Goal: Task Accomplishment & Management: Use online tool/utility

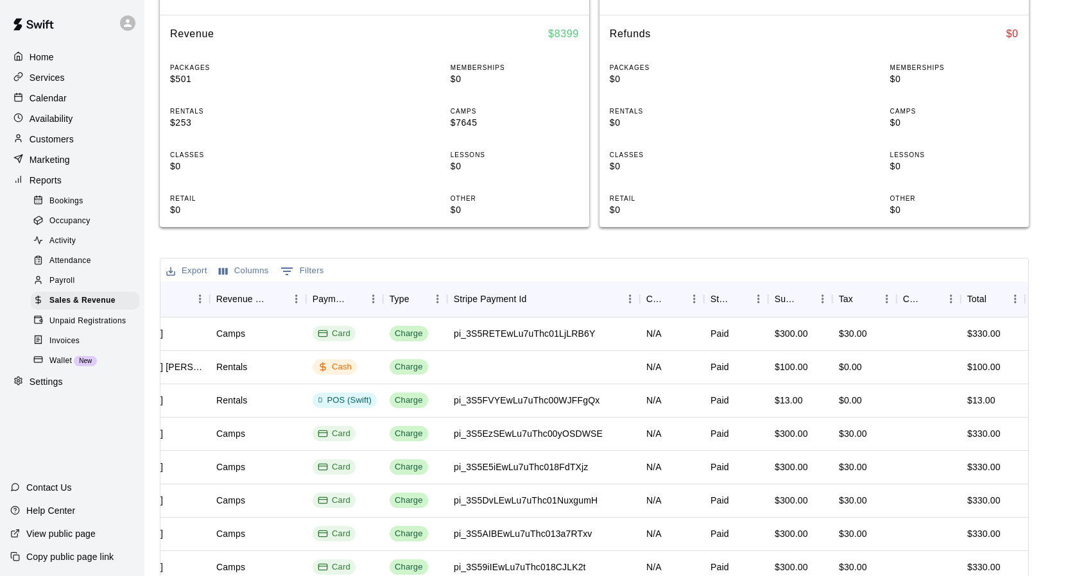
scroll to position [0, 449]
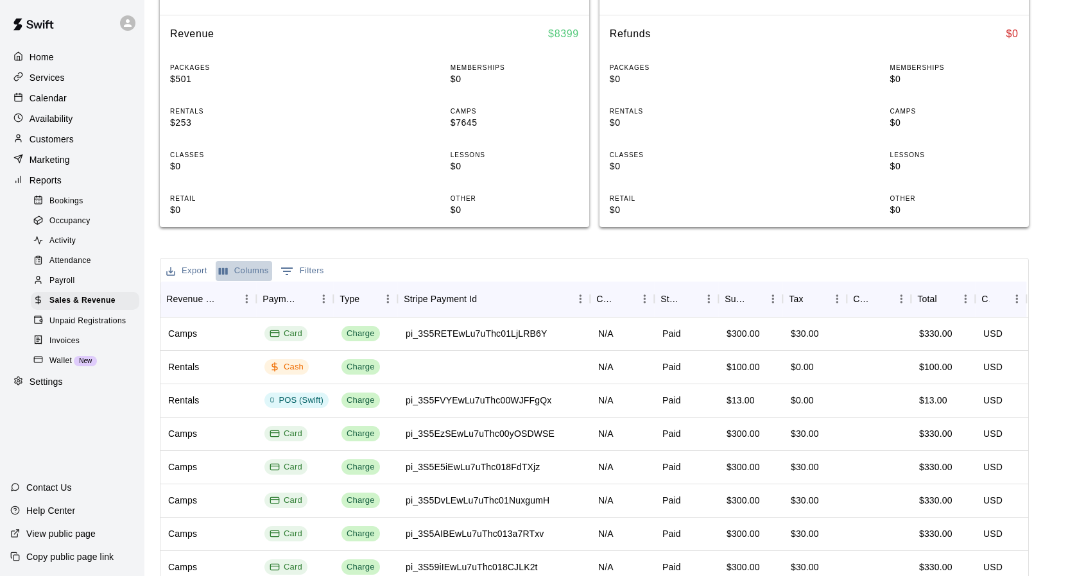
click at [247, 271] on button "Columns" at bounding box center [244, 271] width 56 height 20
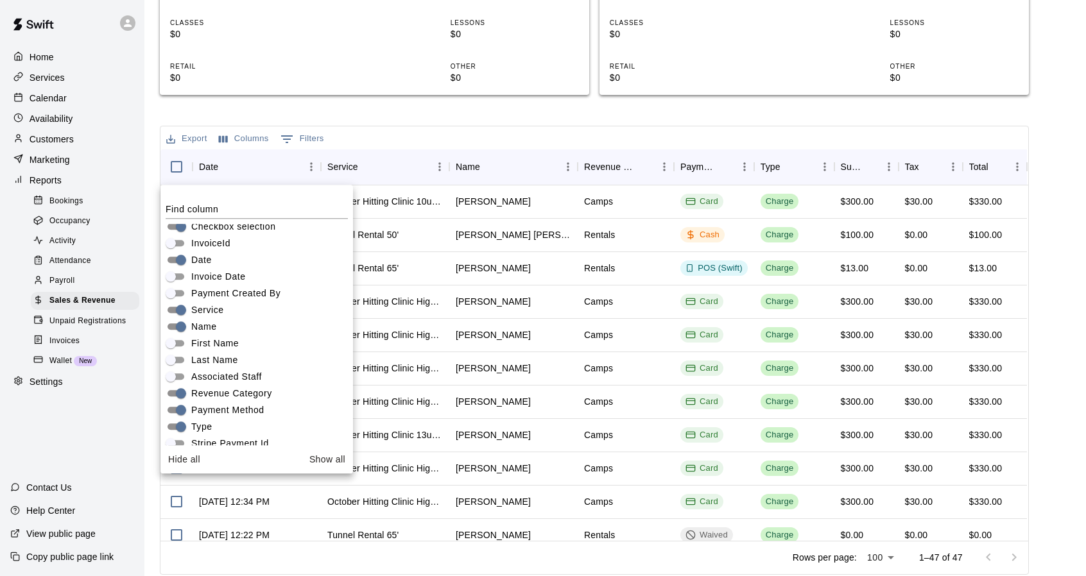
scroll to position [0, 0]
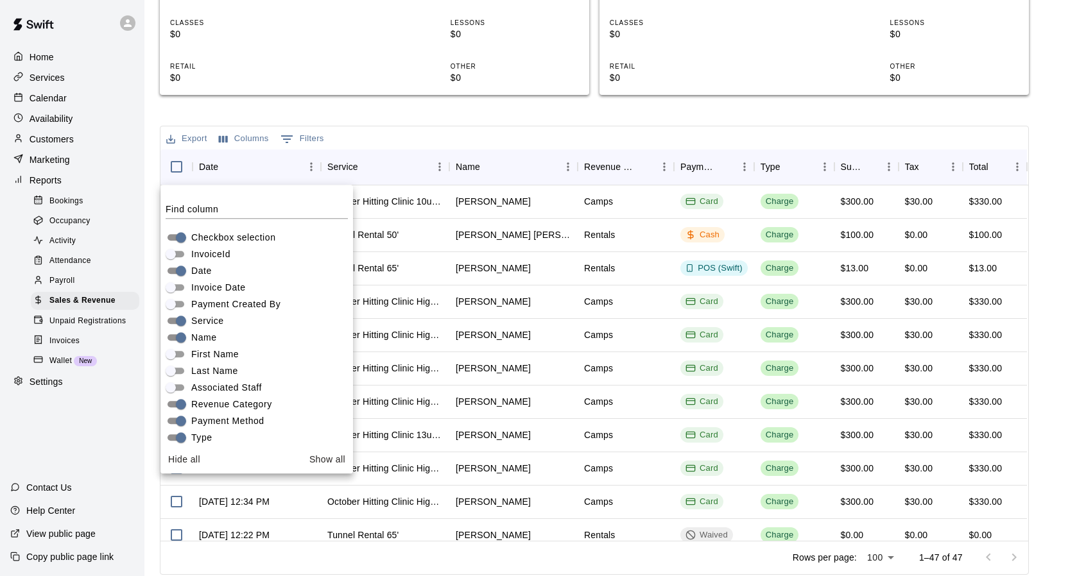
click at [406, 134] on div "Export Columns 0 Filters" at bounding box center [594, 137] width 868 height 23
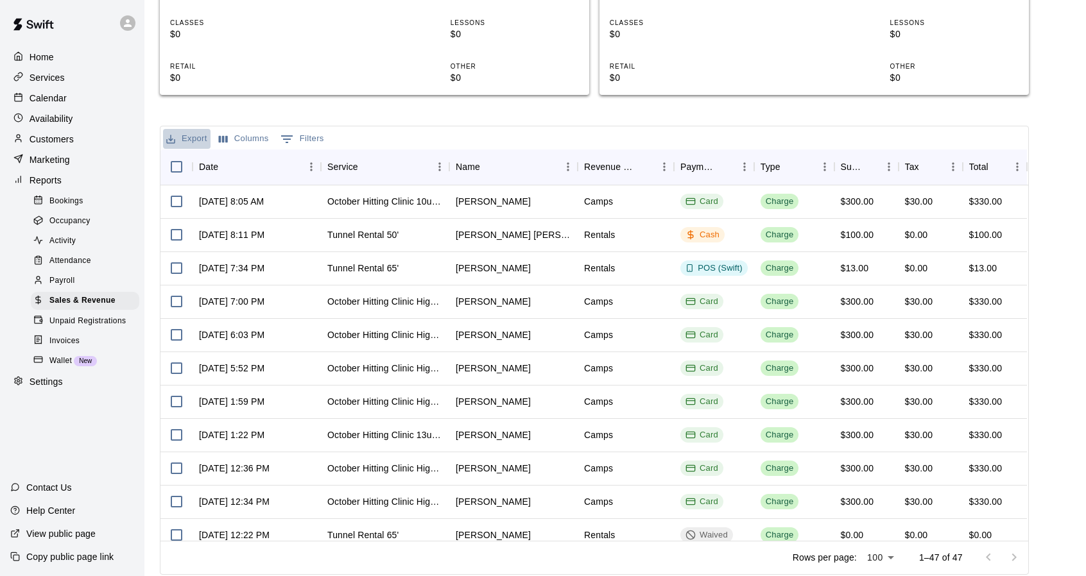
click at [196, 137] on button "Export" at bounding box center [186, 139] width 47 height 20
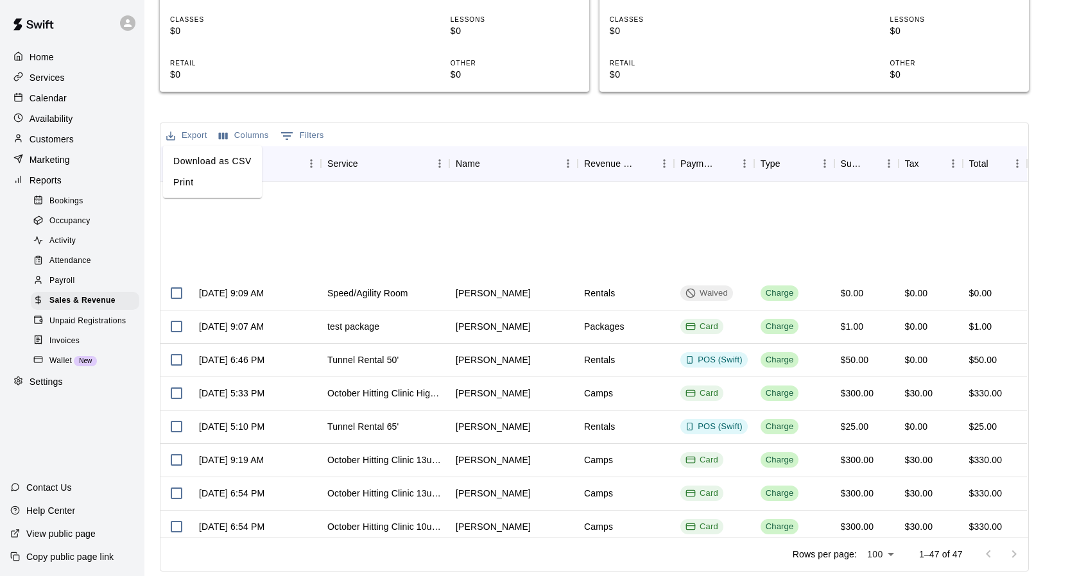
scroll to position [1212, 0]
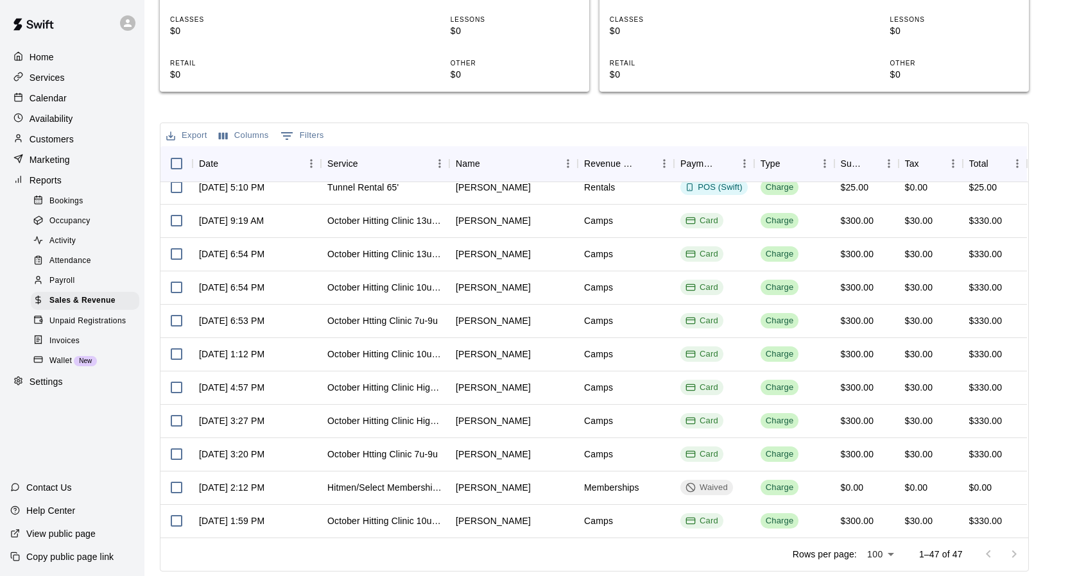
click at [1021, 551] on div at bounding box center [1001, 555] width 51 height 26
click at [990, 556] on div at bounding box center [1001, 555] width 51 height 26
click at [1022, 553] on div at bounding box center [1001, 555] width 51 height 26
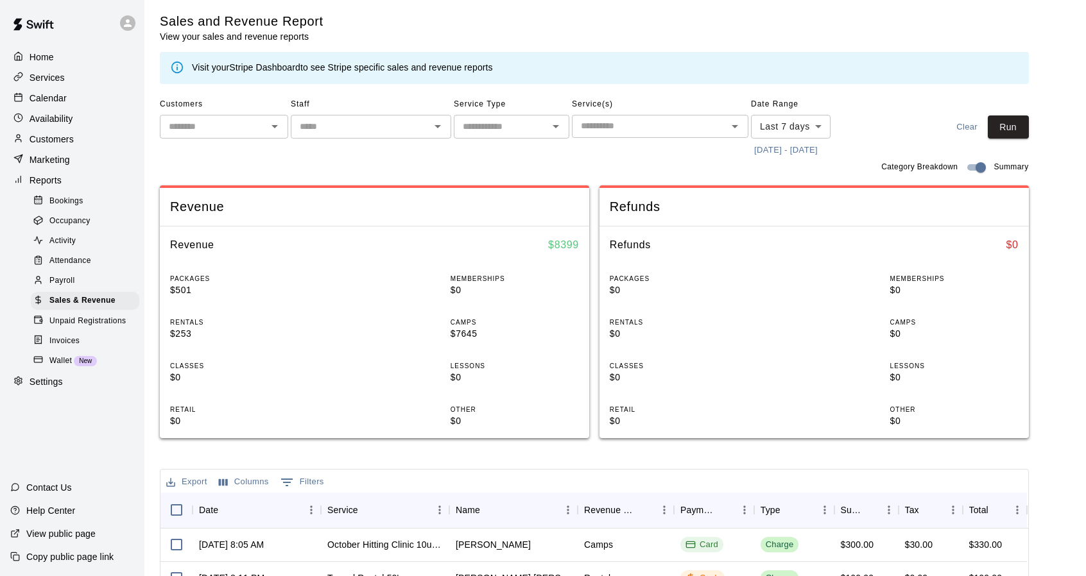
scroll to position [0, 0]
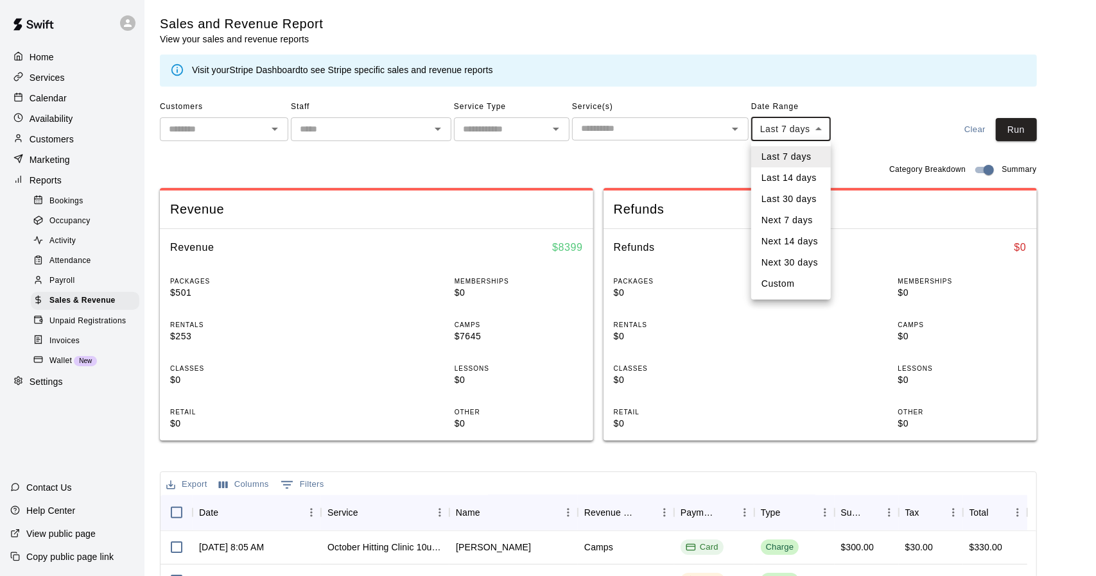
click at [789, 133] on body "Home Services Calendar Availability Customers Marketing Reports Bookings Occupa…" at bounding box center [548, 463] width 1096 height 926
click at [793, 200] on li "Last 30 days" at bounding box center [791, 199] width 80 height 21
type input "*****"
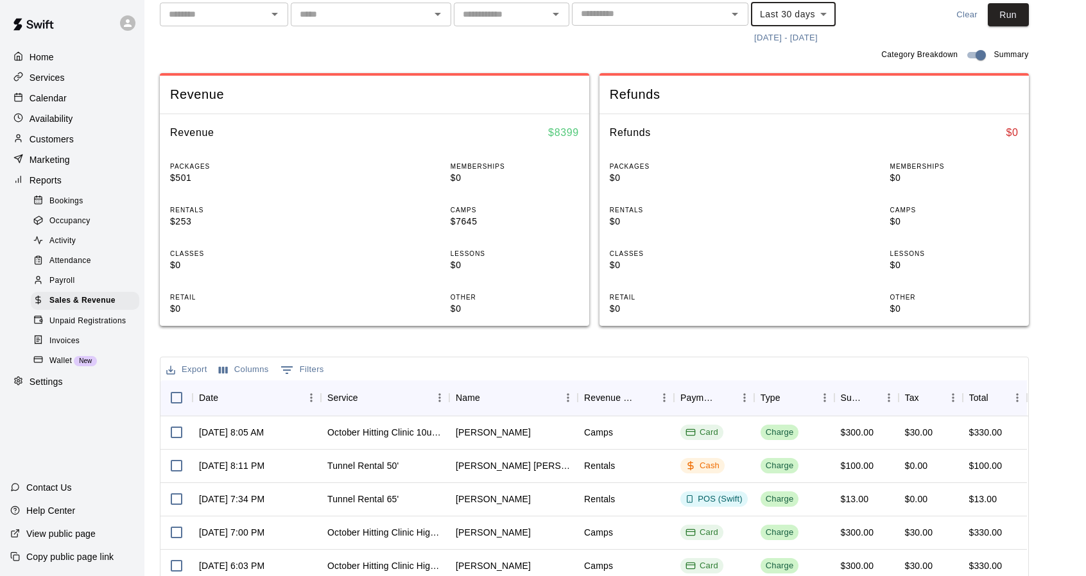
scroll to position [116, 0]
click at [1012, 14] on button "Run" at bounding box center [1008, 15] width 41 height 24
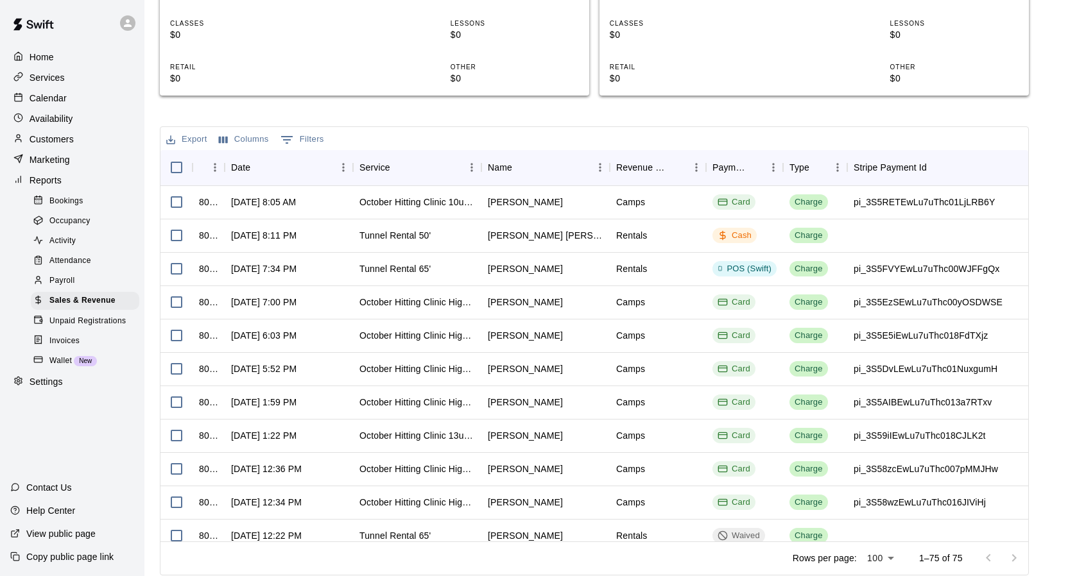
scroll to position [349, 0]
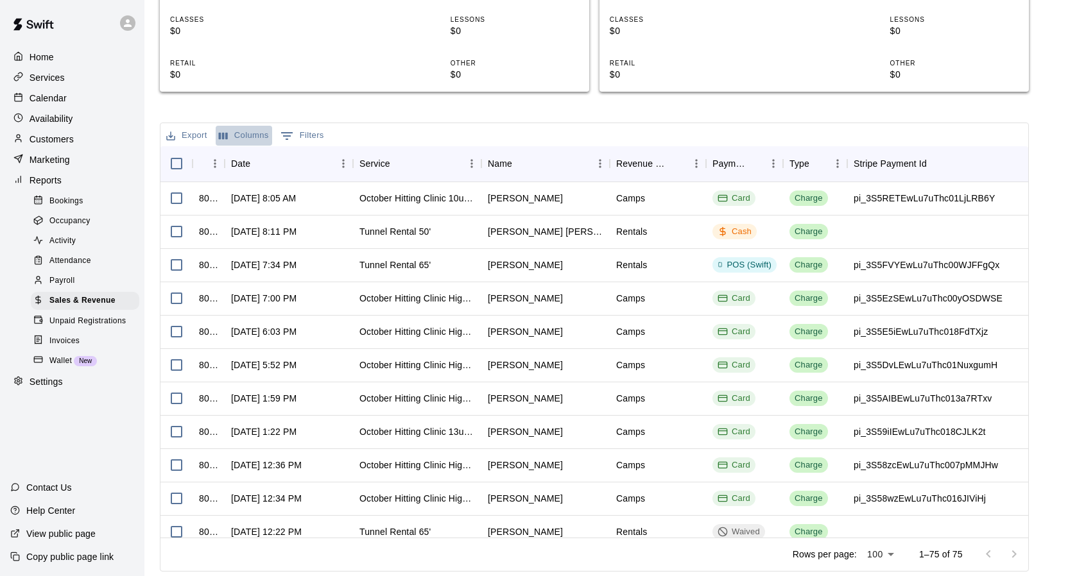
click at [246, 136] on button "Columns" at bounding box center [244, 136] width 56 height 20
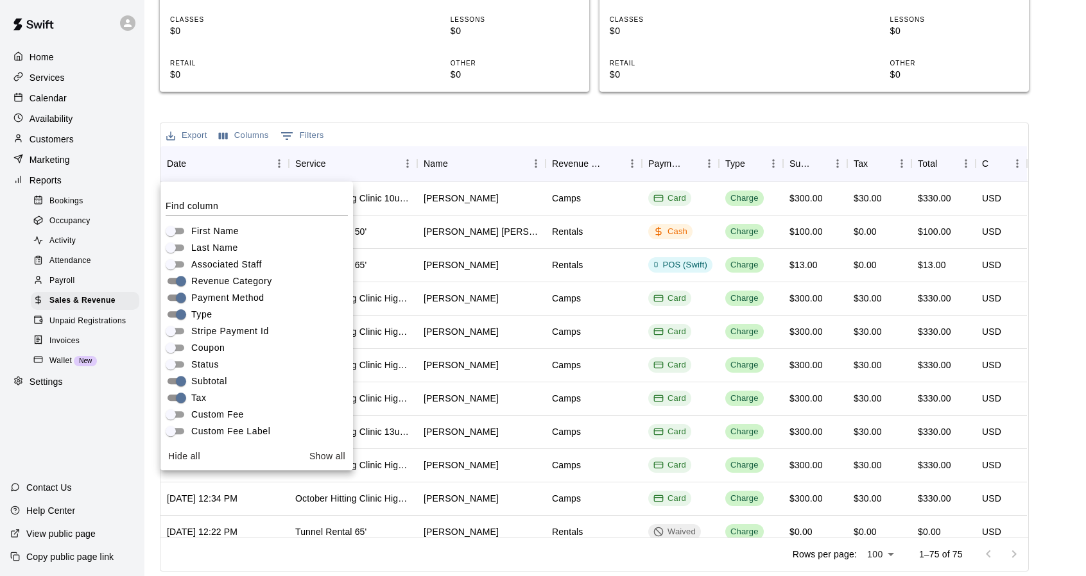
scroll to position [173, 0]
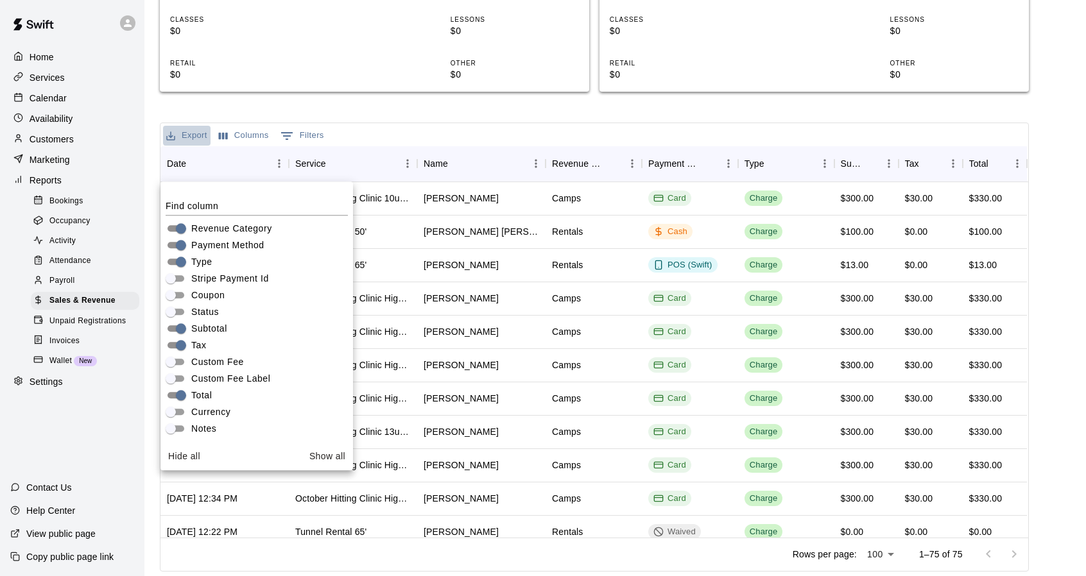
click at [198, 135] on button "Export" at bounding box center [186, 136] width 47 height 20
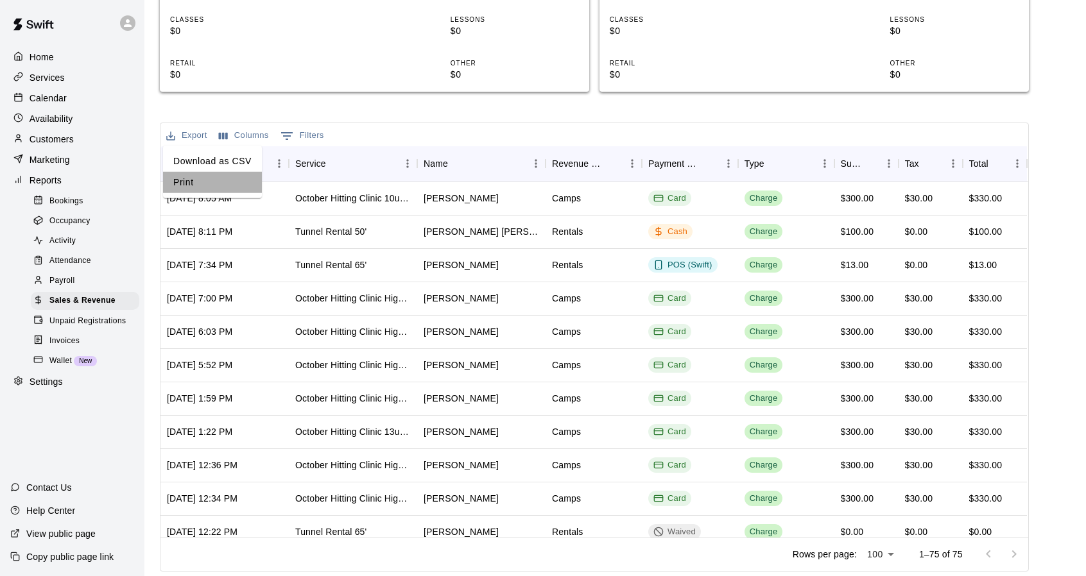
click at [200, 175] on li "Print" at bounding box center [212, 182] width 99 height 21
click at [208, 137] on button "Export" at bounding box center [186, 136] width 47 height 20
click at [232, 182] on li "Print" at bounding box center [212, 182] width 99 height 21
